Goal: Information Seeking & Learning: Learn about a topic

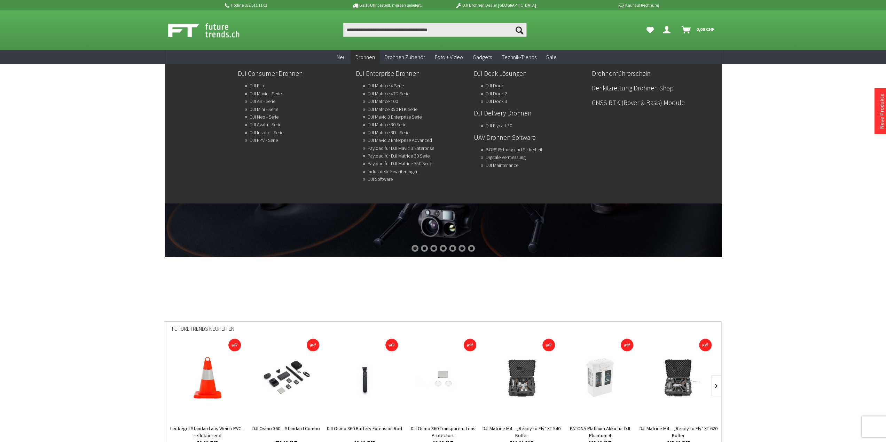
click at [367, 56] on span "Drohnen" at bounding box center [364, 57] width 19 height 7
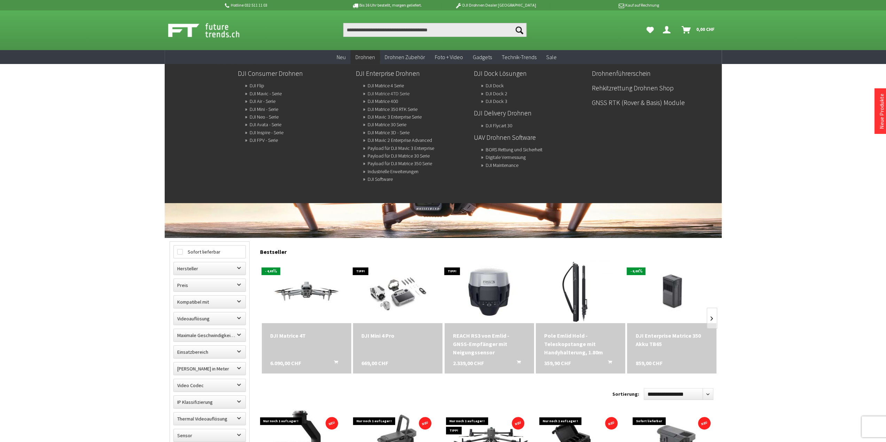
click at [387, 93] on link "DJI Matrice 4TD Serie" at bounding box center [389, 94] width 42 height 10
